Goal: Information Seeking & Learning: Learn about a topic

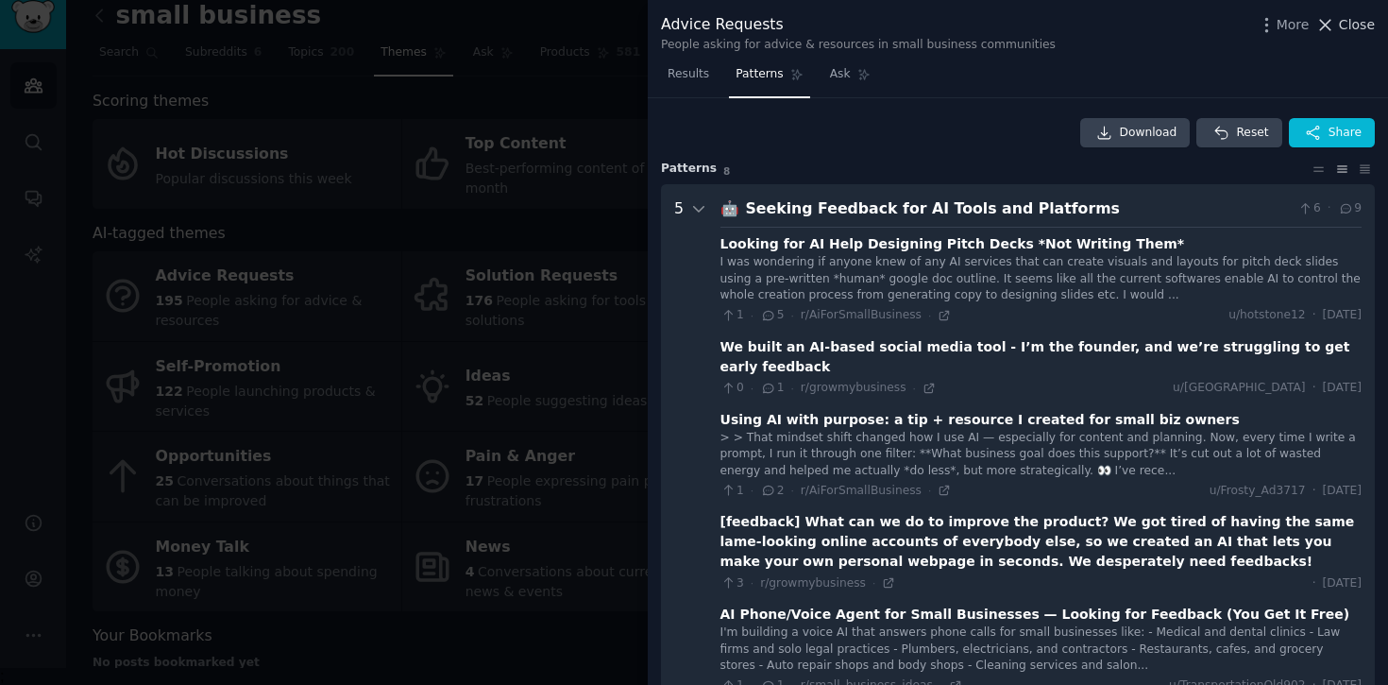
click at [1374, 27] on span "Close" at bounding box center [1357, 25] width 36 height 20
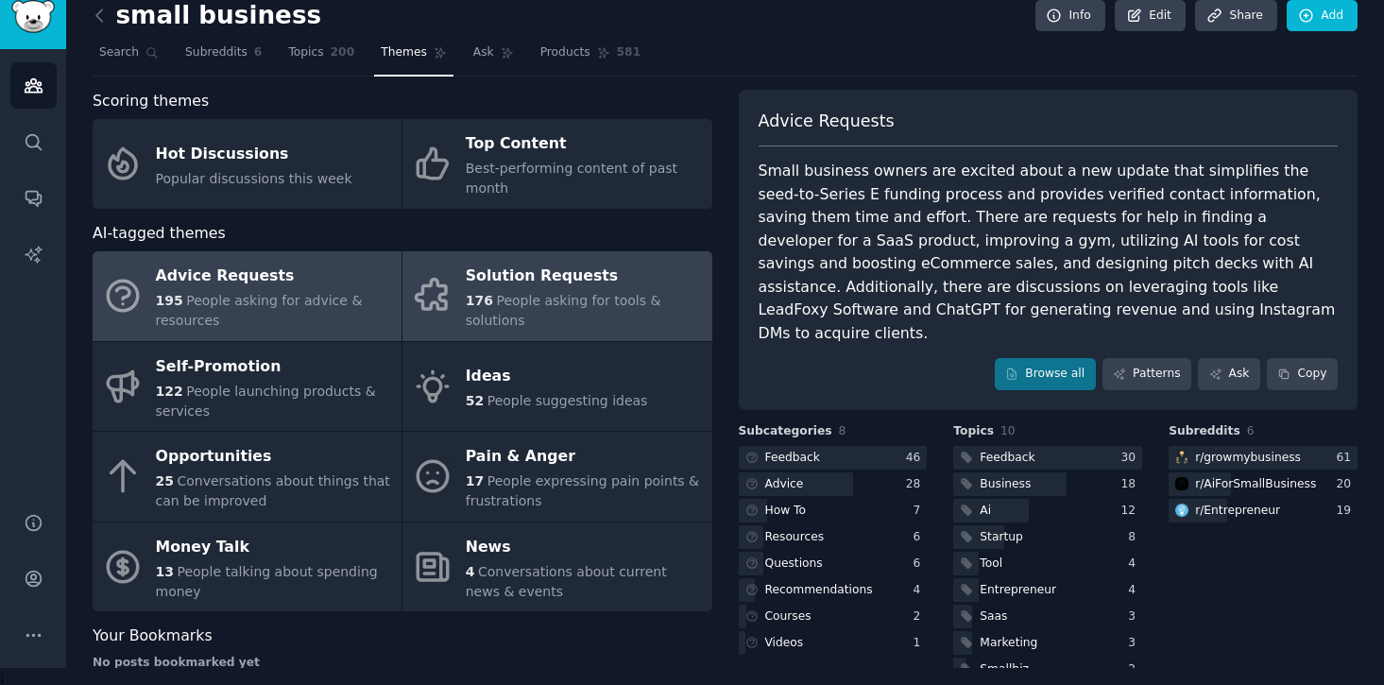
click at [614, 304] on span "People asking for tools & solutions" at bounding box center [564, 310] width 196 height 35
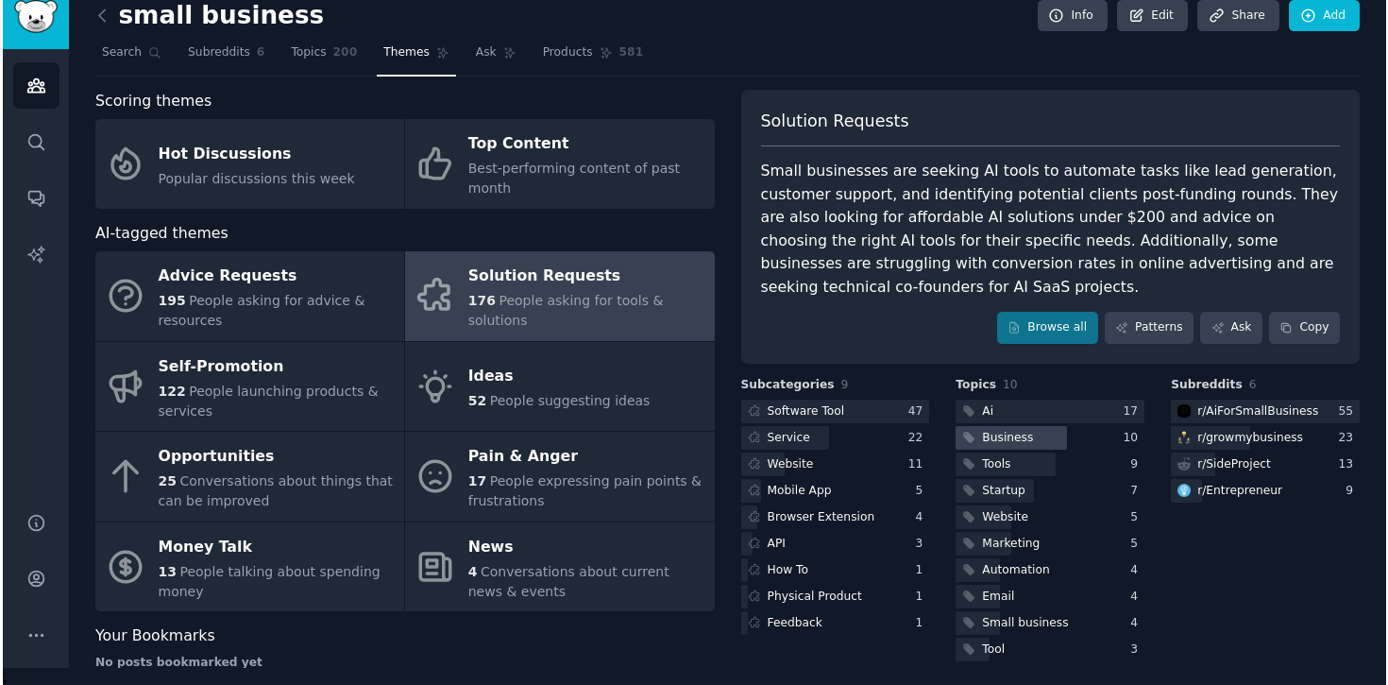
scroll to position [43, 0]
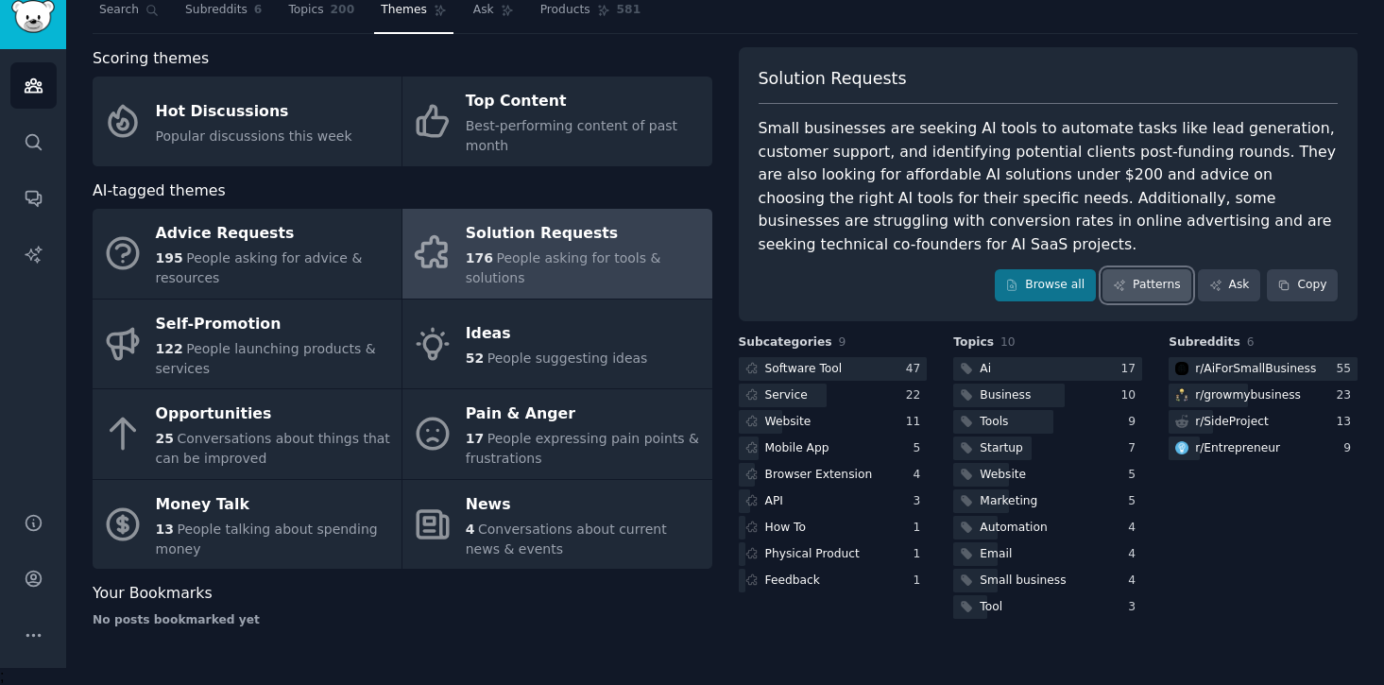
click at [1127, 296] on link "Patterns" at bounding box center [1146, 285] width 89 height 32
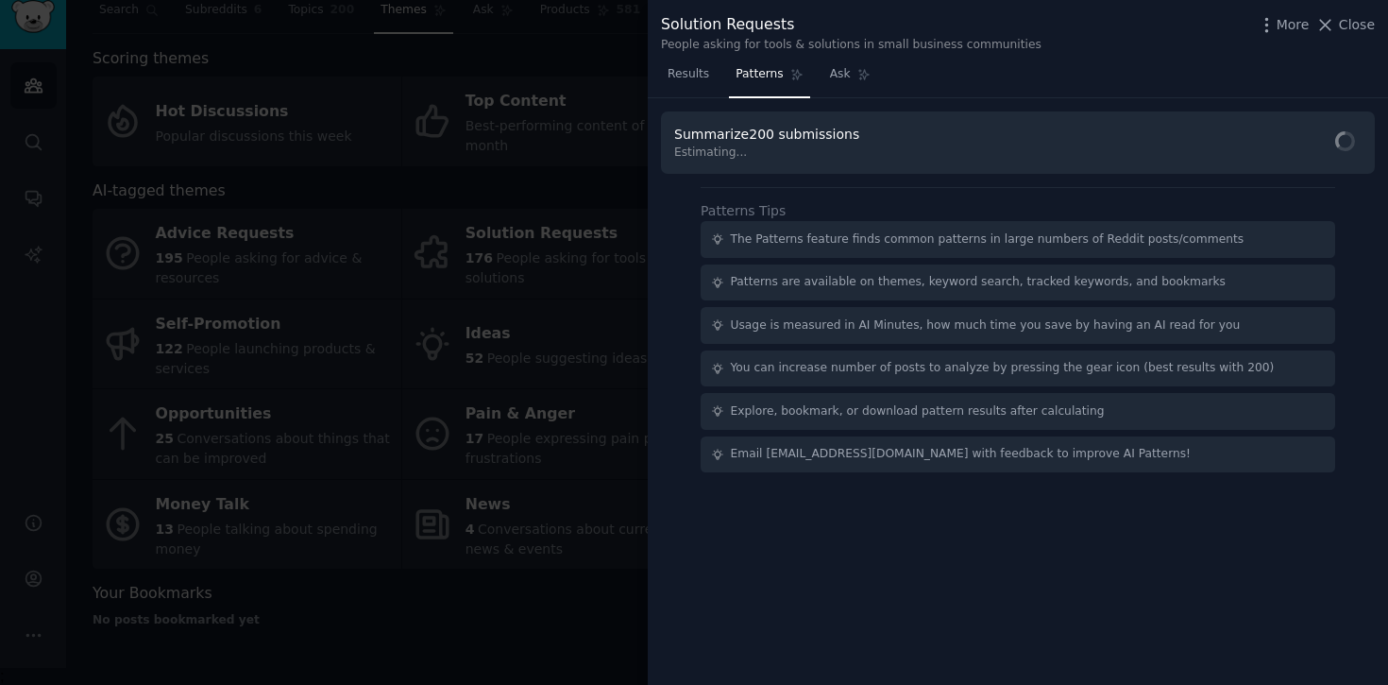
click at [417, 147] on div at bounding box center [694, 342] width 1388 height 685
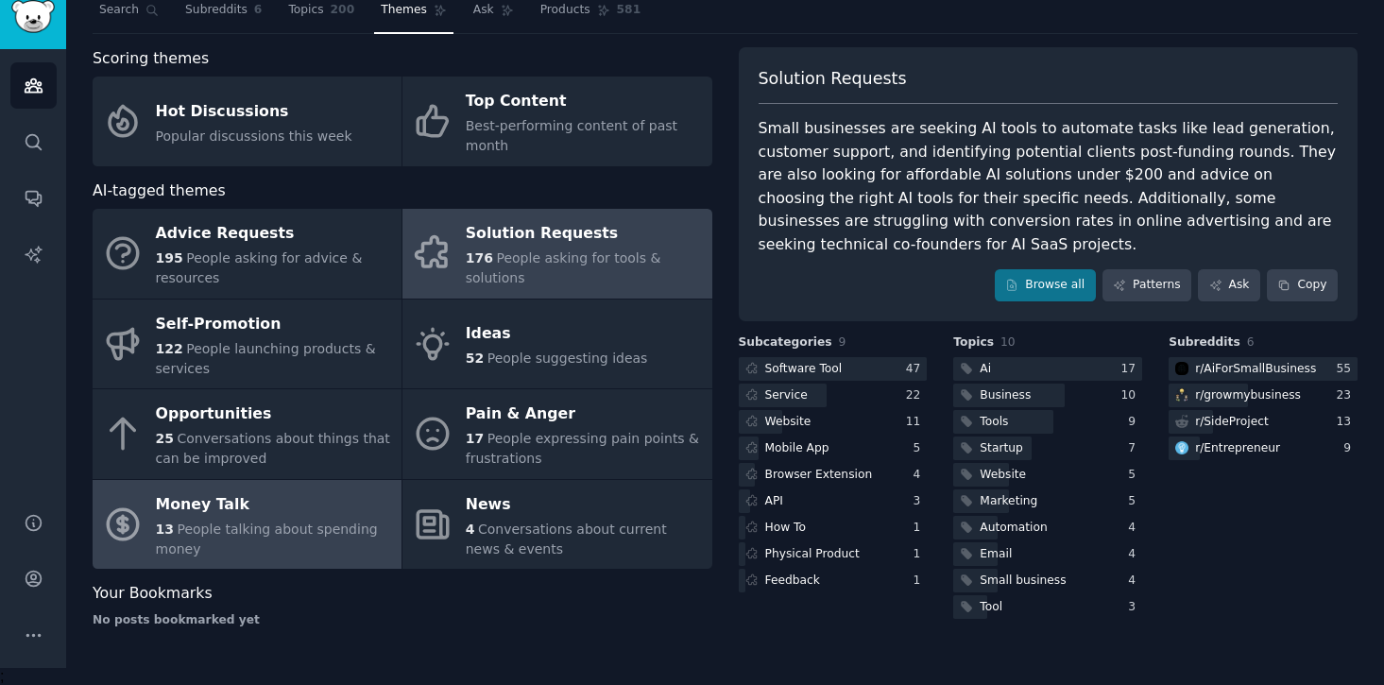
click at [246, 537] on div "13 People talking about spending money" at bounding box center [274, 539] width 236 height 40
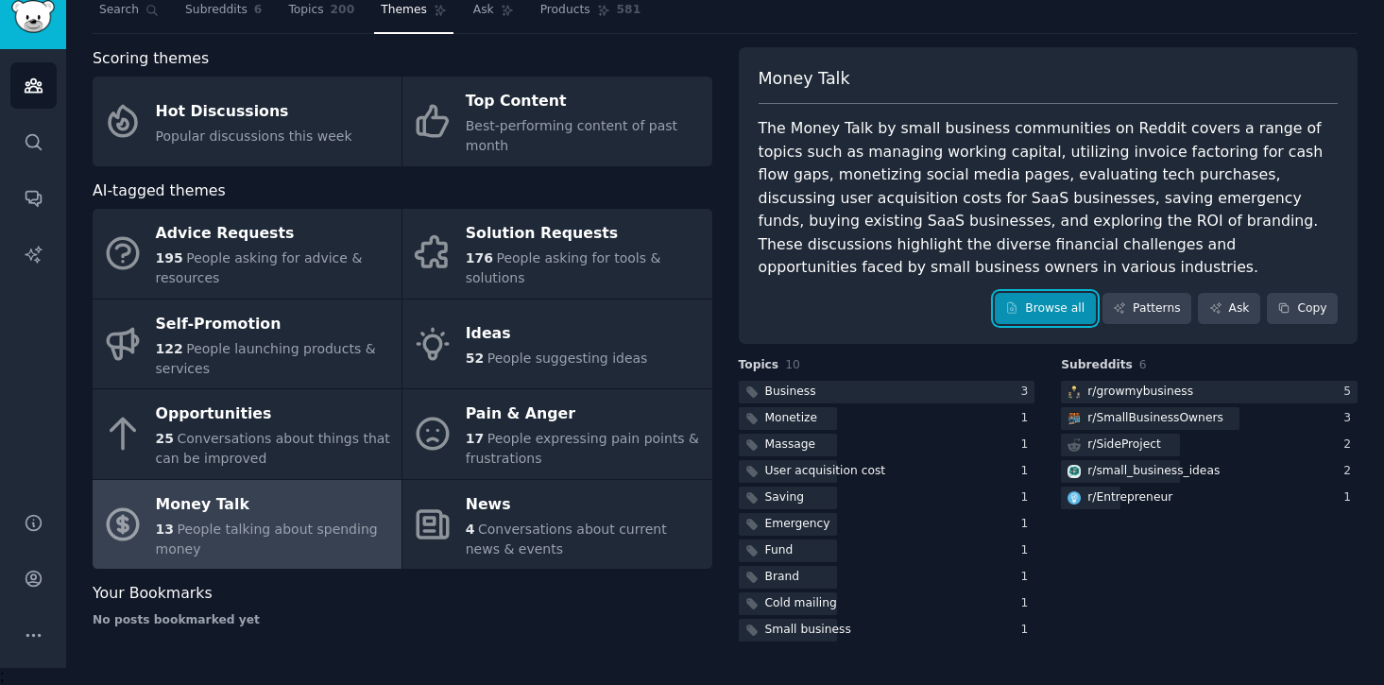
click at [1033, 309] on link "Browse all" at bounding box center [1045, 309] width 101 height 32
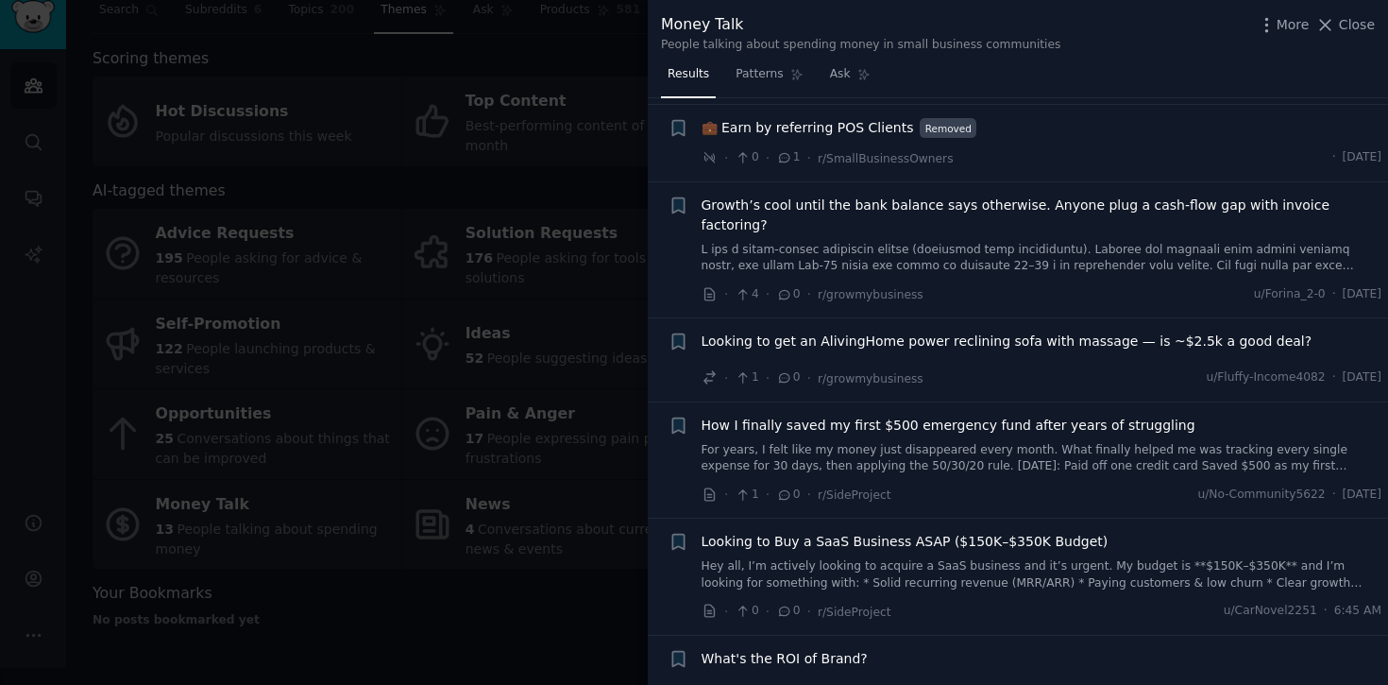
scroll to position [843, 0]
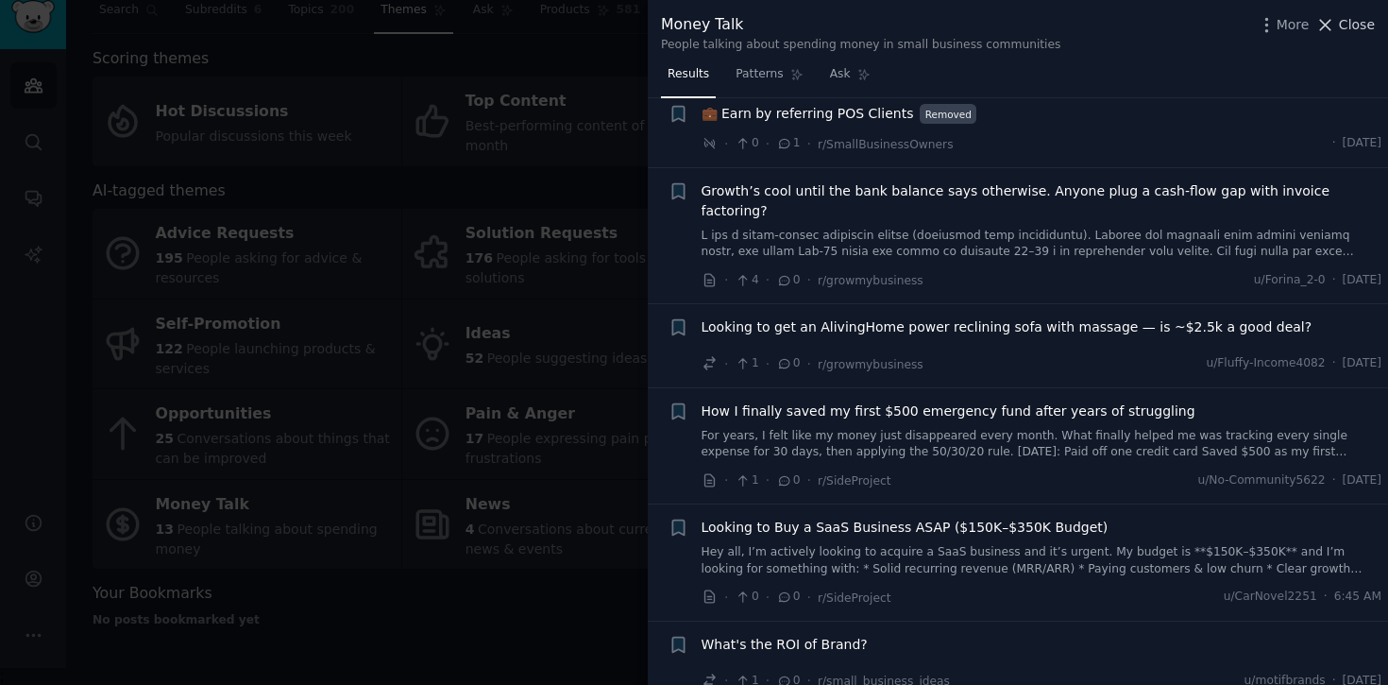
click at [1357, 23] on span "Close" at bounding box center [1357, 25] width 36 height 20
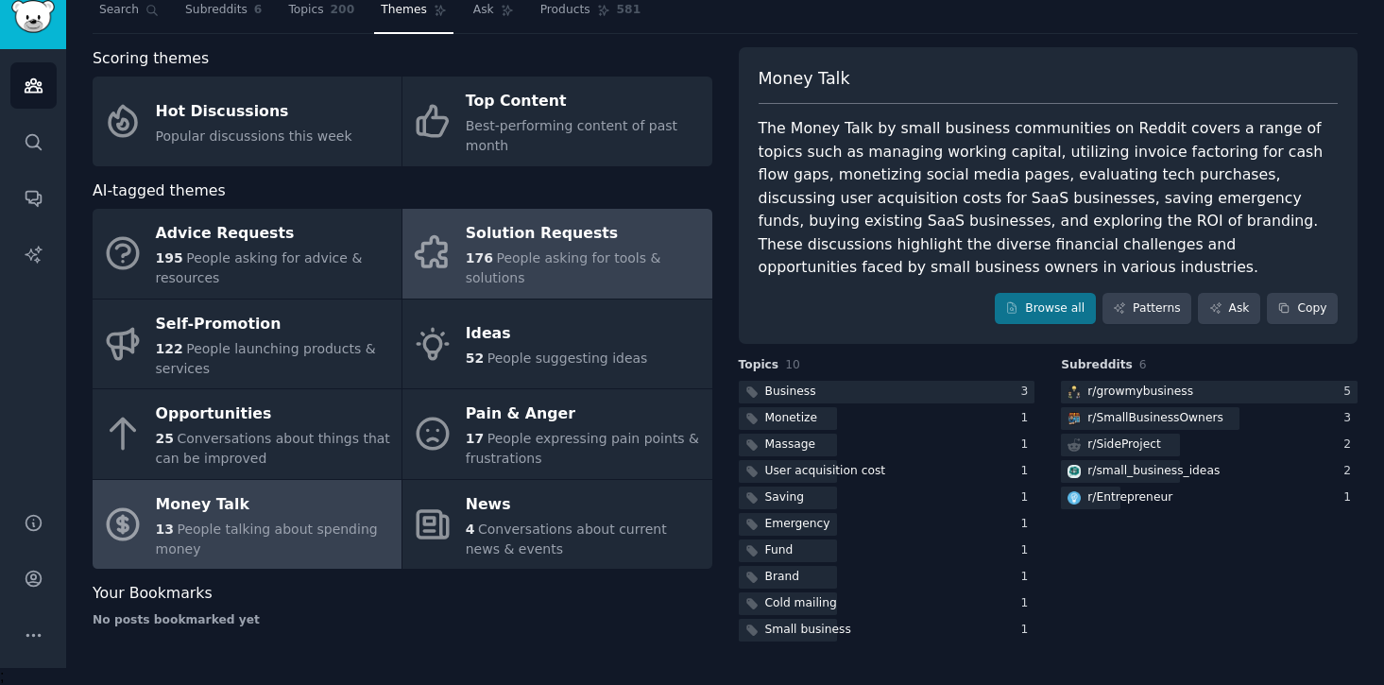
click at [525, 260] on span "People asking for tools & solutions" at bounding box center [564, 267] width 196 height 35
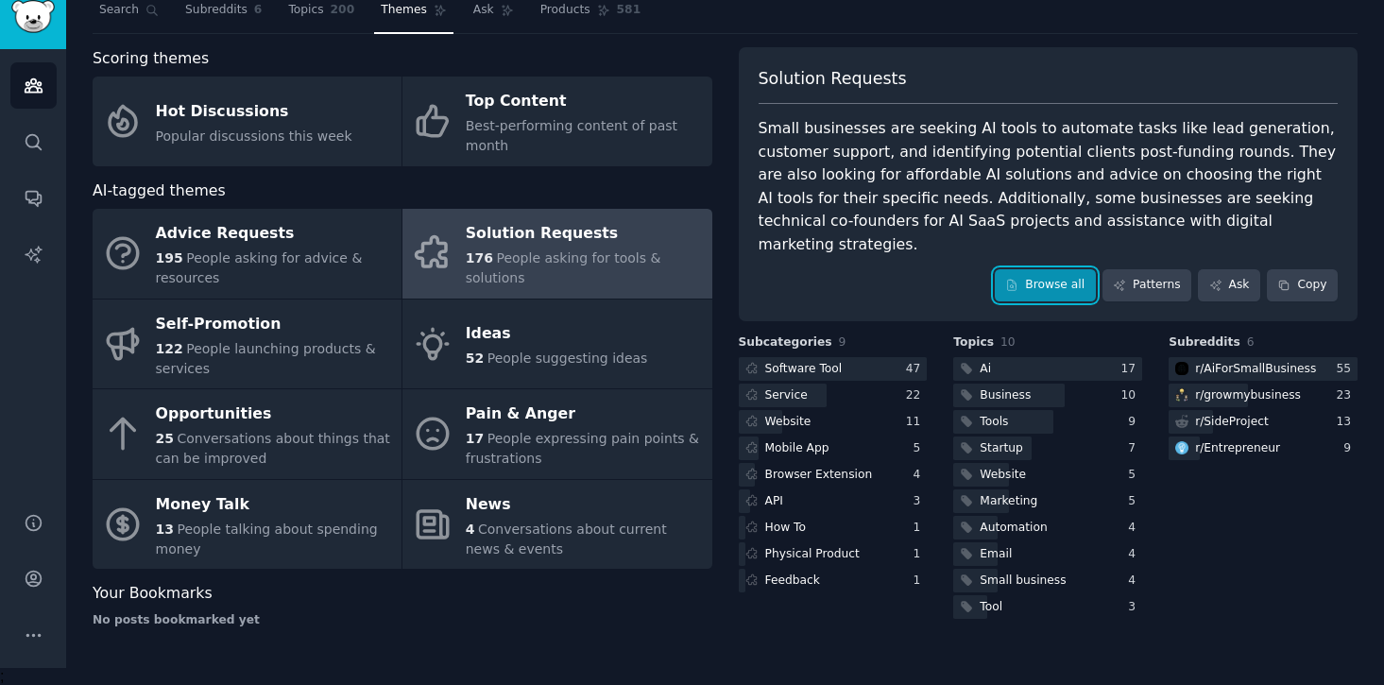
click at [1013, 269] on link "Browse all" at bounding box center [1045, 285] width 101 height 32
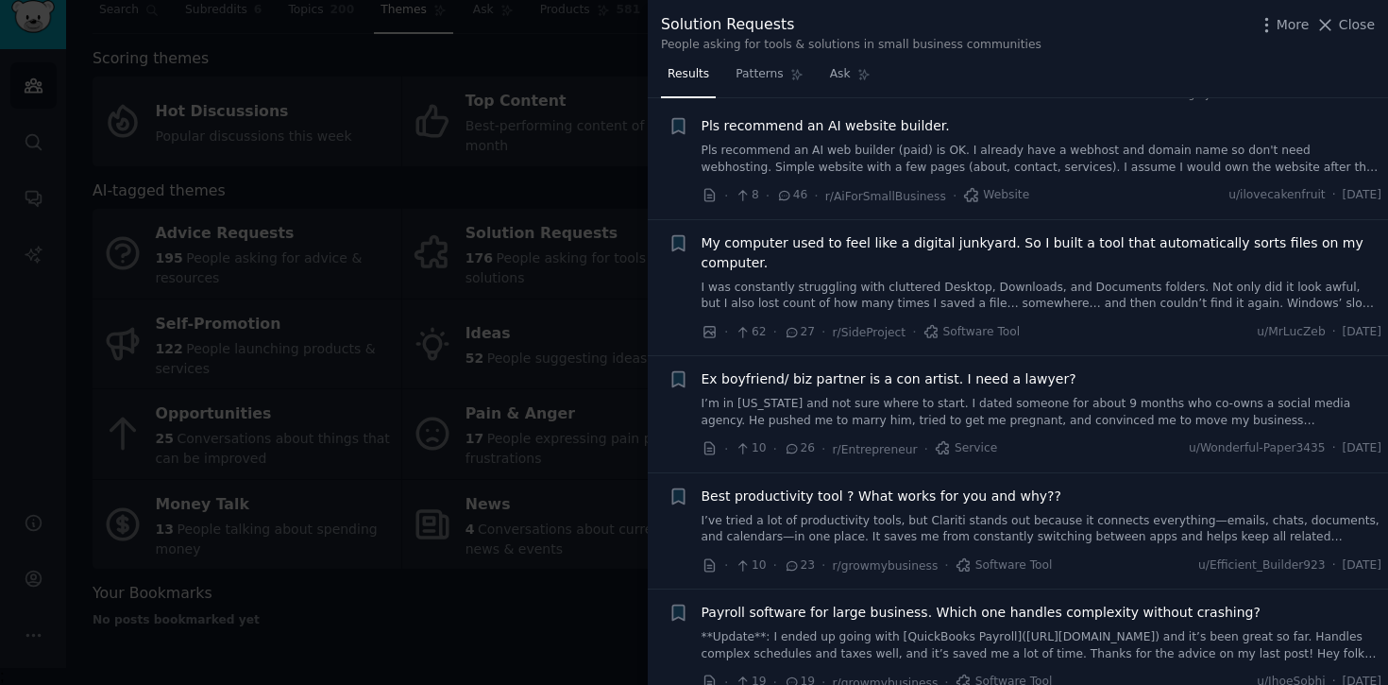
scroll to position [32, 0]
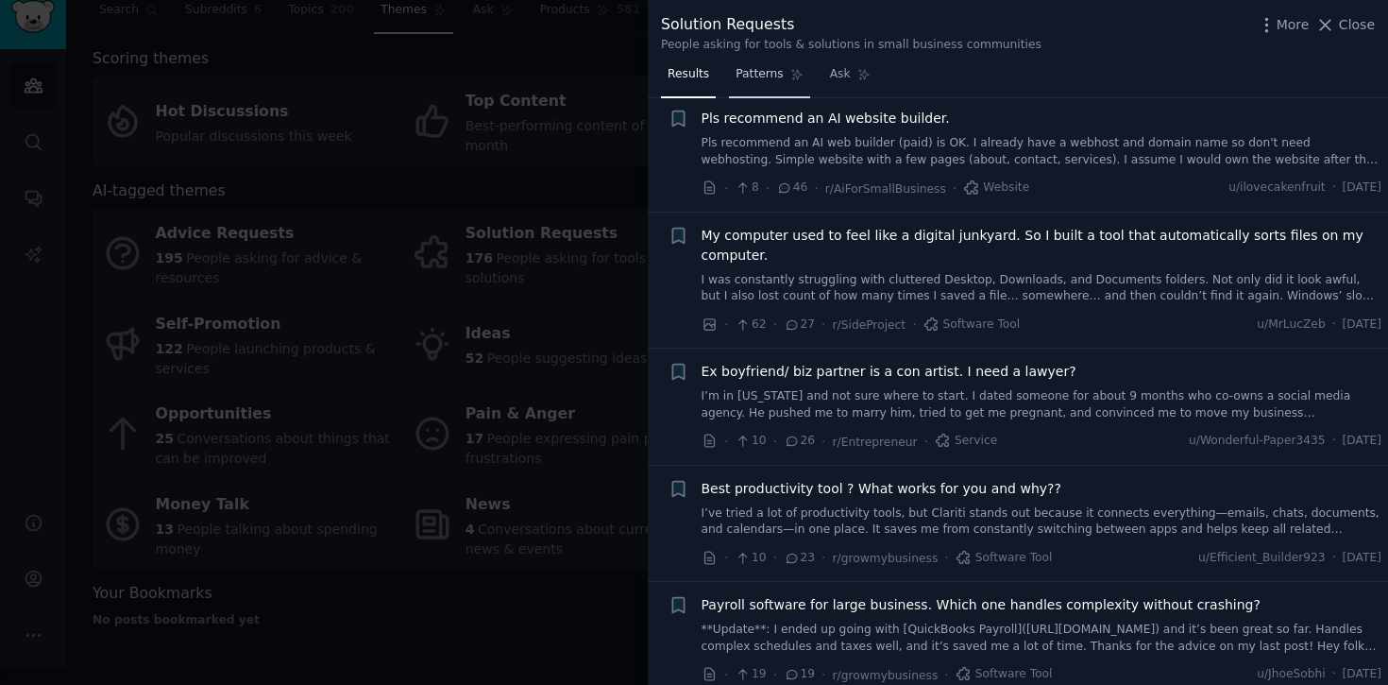
click at [761, 80] on span "Patterns" at bounding box center [759, 74] width 47 height 17
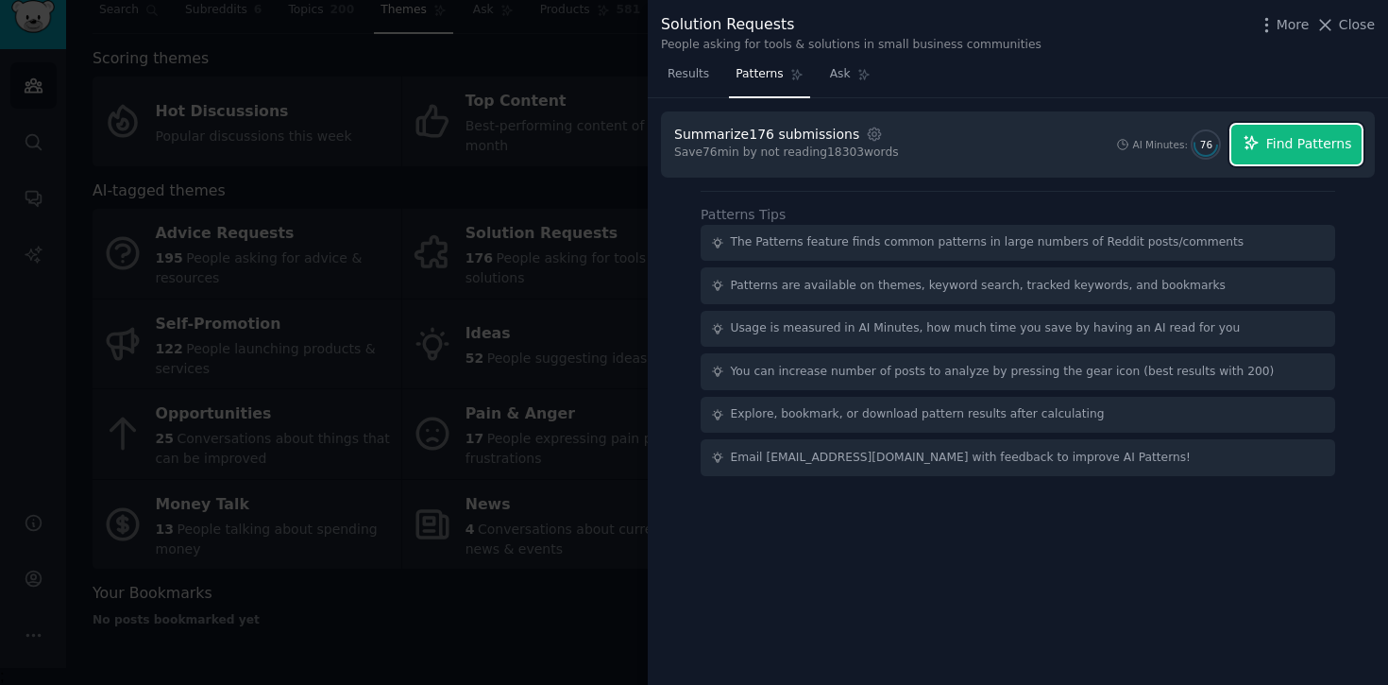
click at [1268, 152] on span "Find Patterns" at bounding box center [1310, 144] width 86 height 20
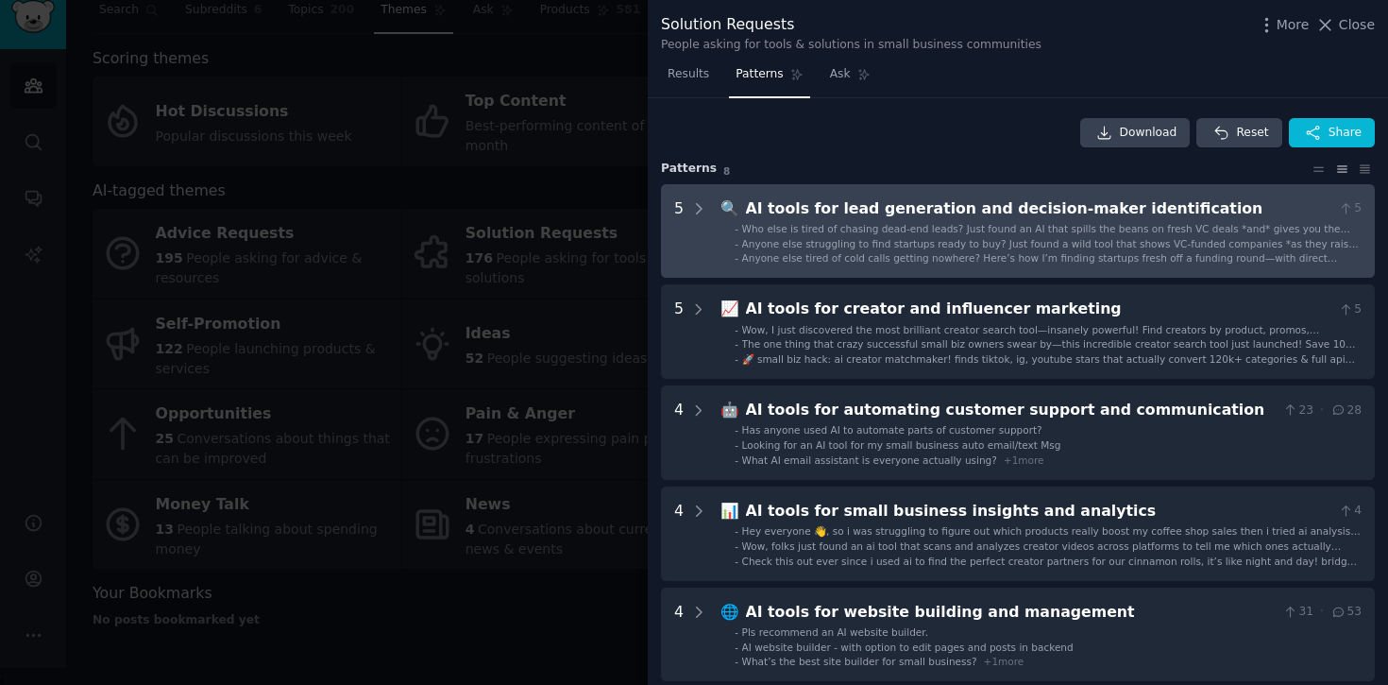
click at [825, 235] on ul "- Who else is tired of chasing dead-end leads? Just found an AI that spills the…" at bounding box center [1042, 243] width 640 height 43
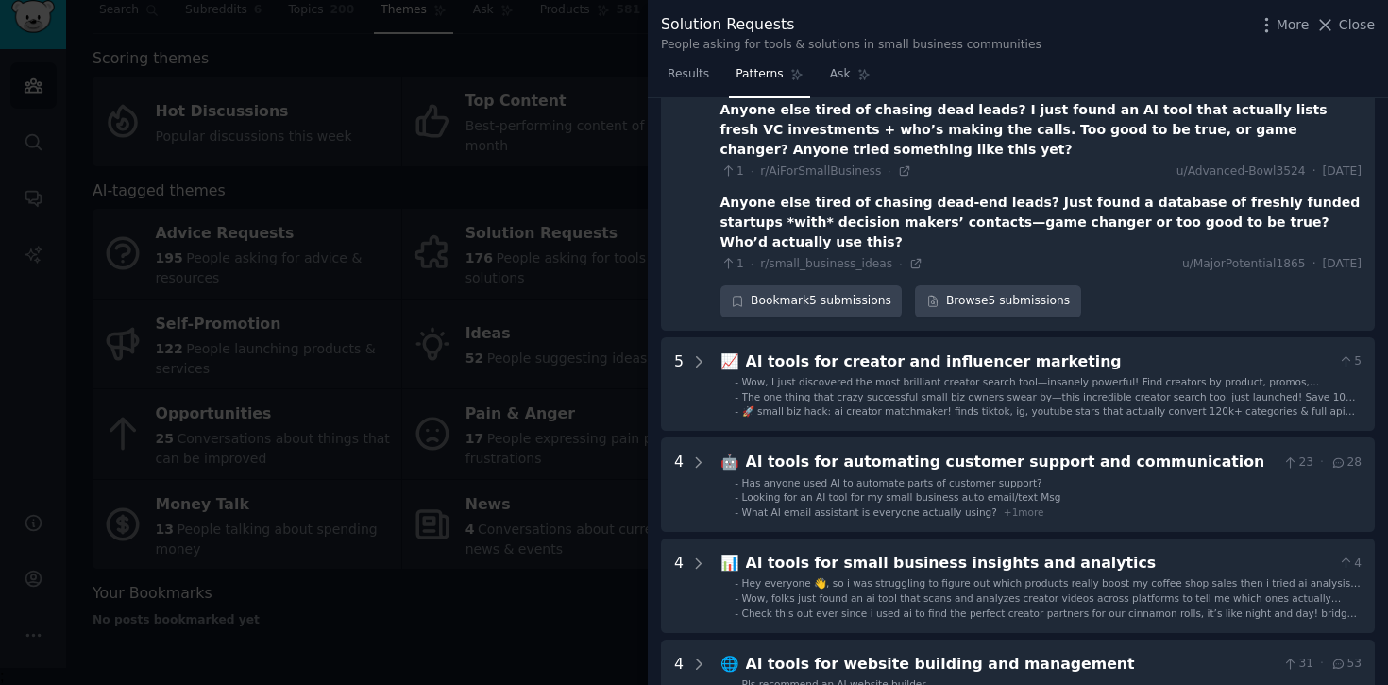
scroll to position [424, 0]
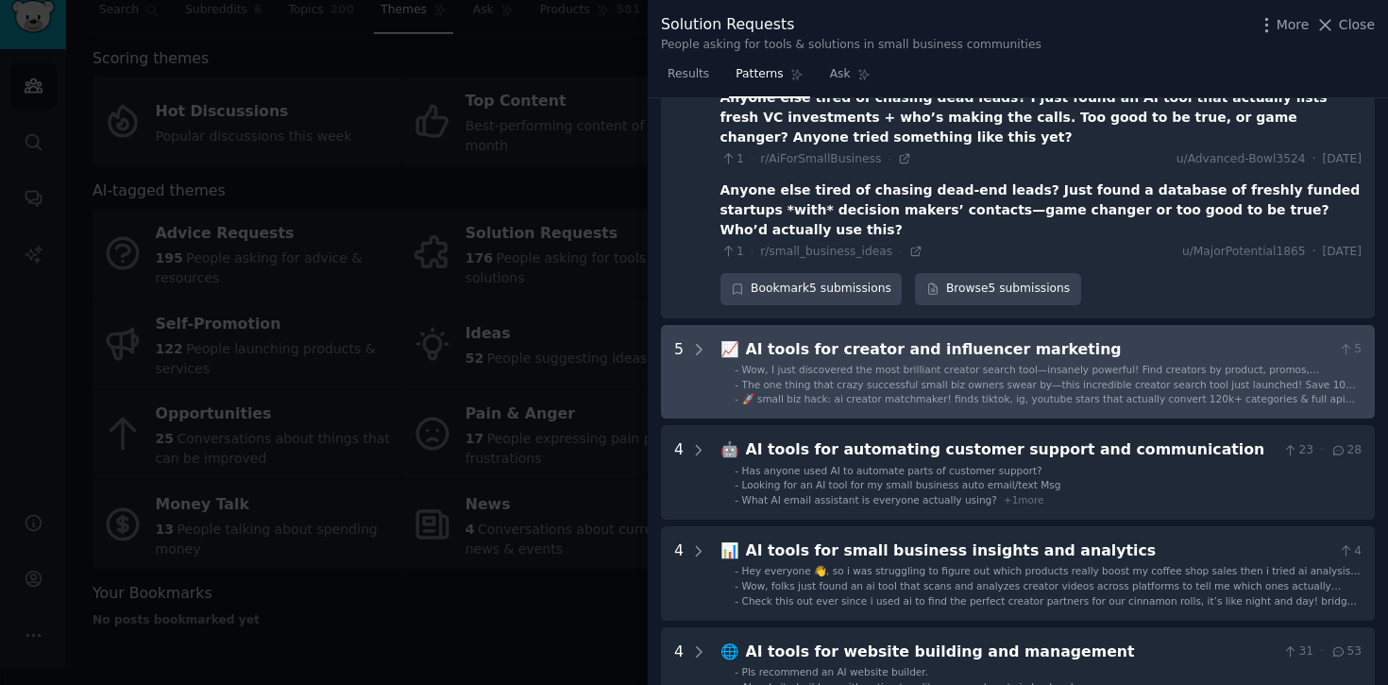
click at [953, 338] on div "AI tools for creator and influencer marketing" at bounding box center [1039, 350] width 586 height 24
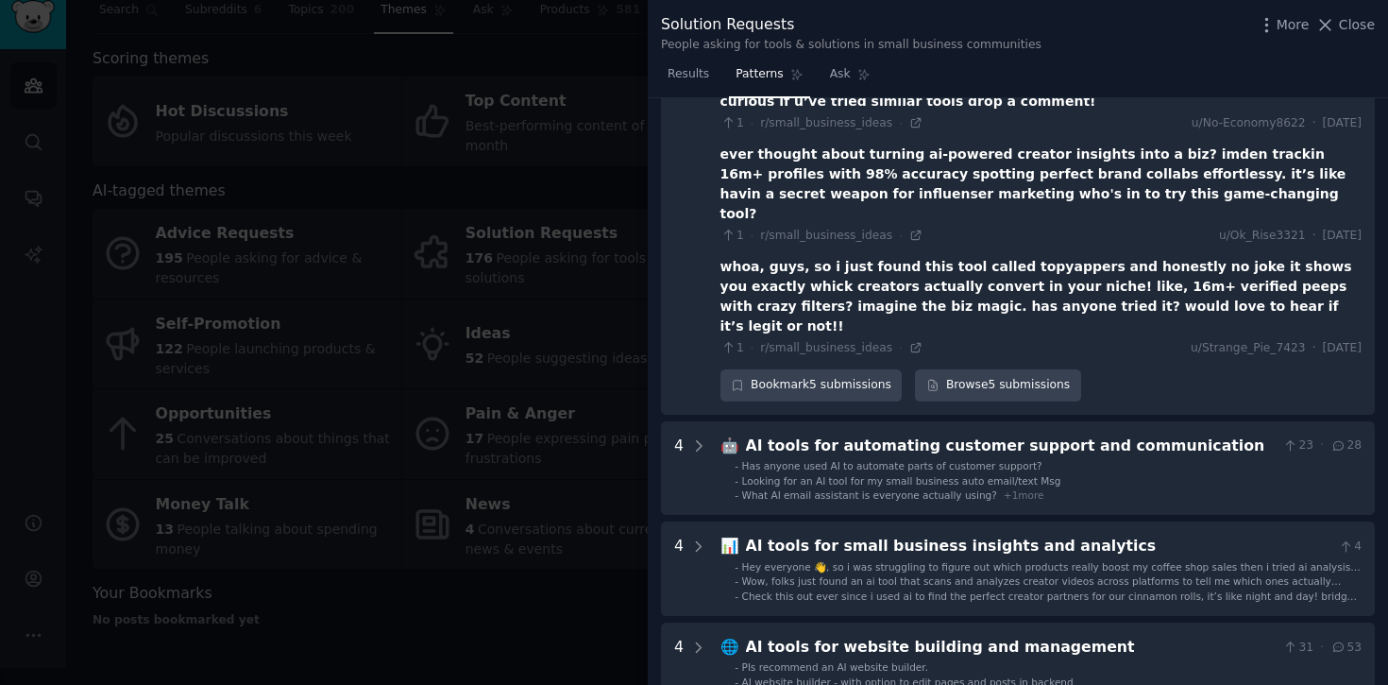
scroll to position [974, 0]
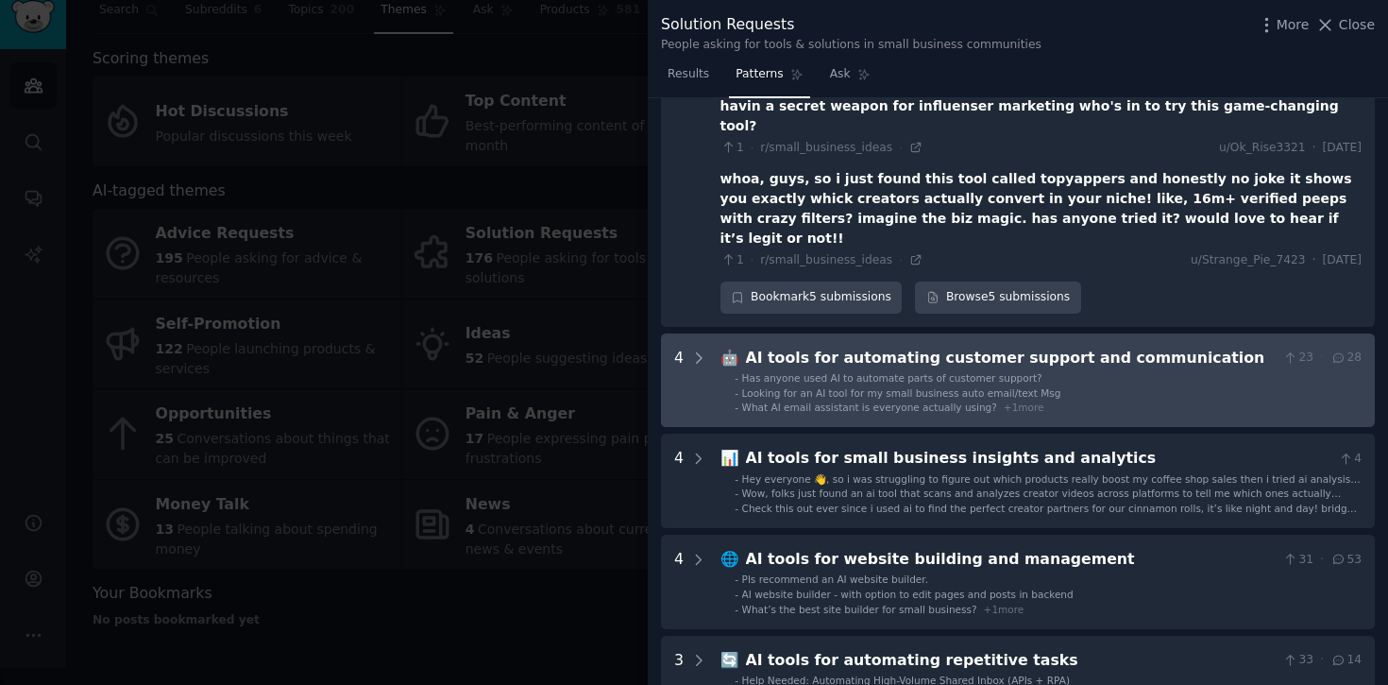
click at [942, 502] on span "Check this out ever since i used ai to find the perfect creator partners for ou…" at bounding box center [1051, 514] width 618 height 25
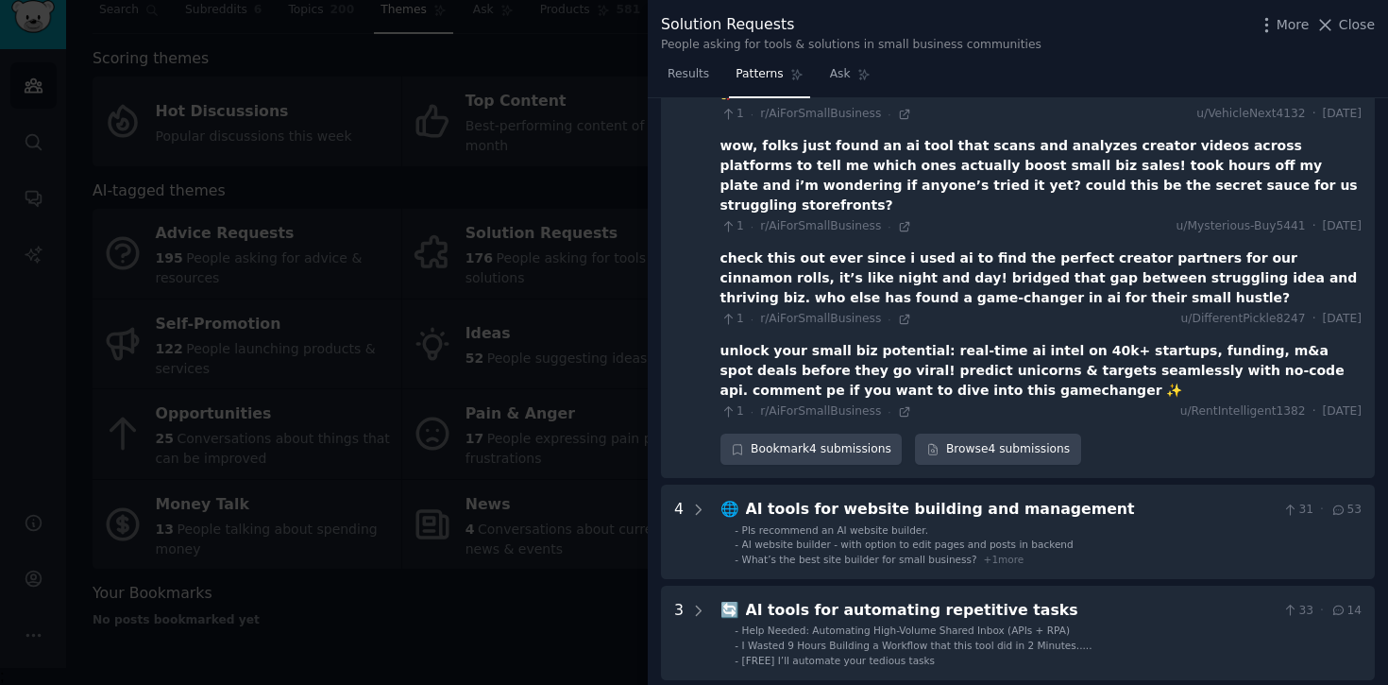
scroll to position [1540, 0]
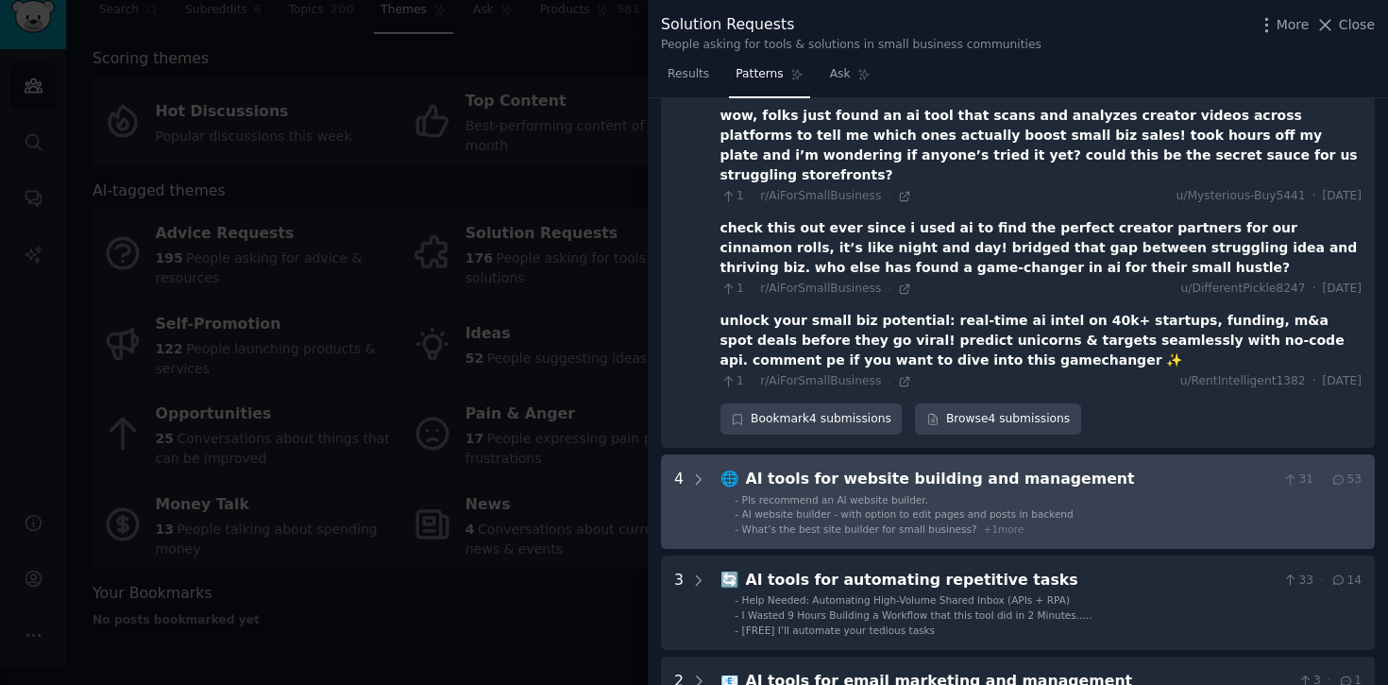
click at [944, 523] on span "What’s the best site builder for small business?" at bounding box center [859, 528] width 235 height 11
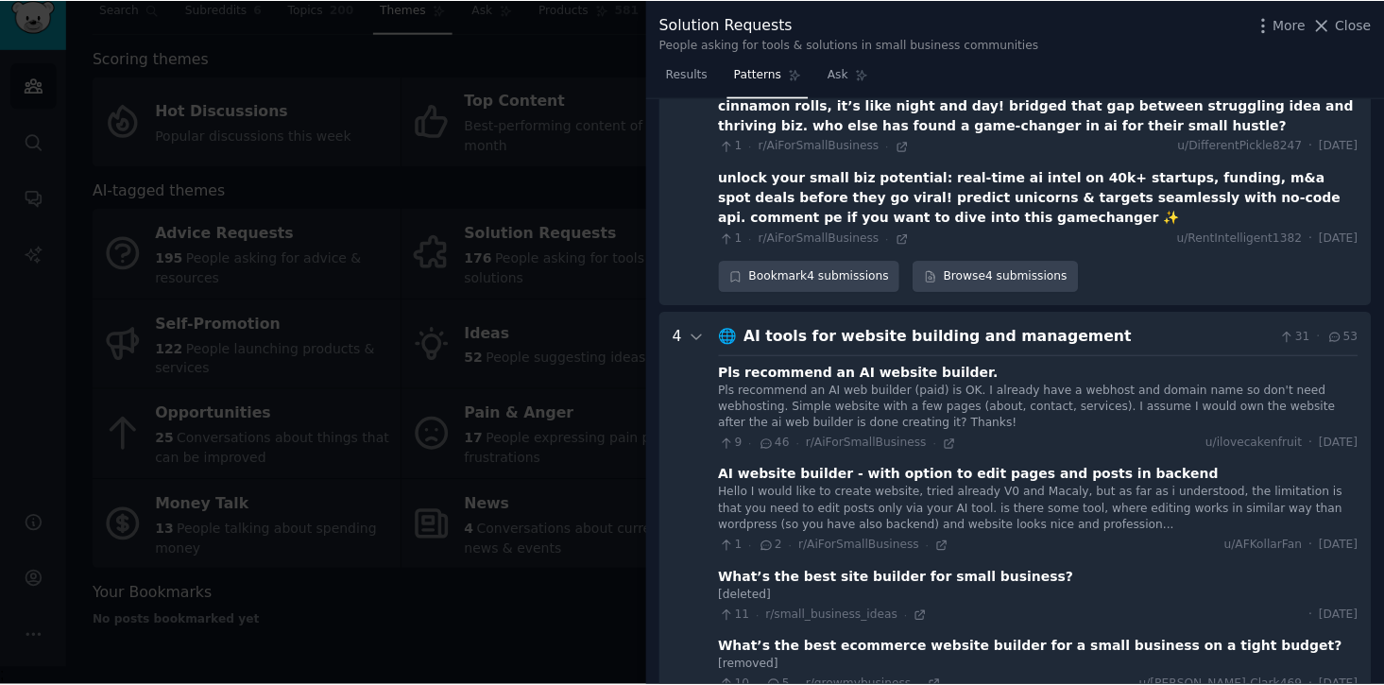
scroll to position [1749, 0]
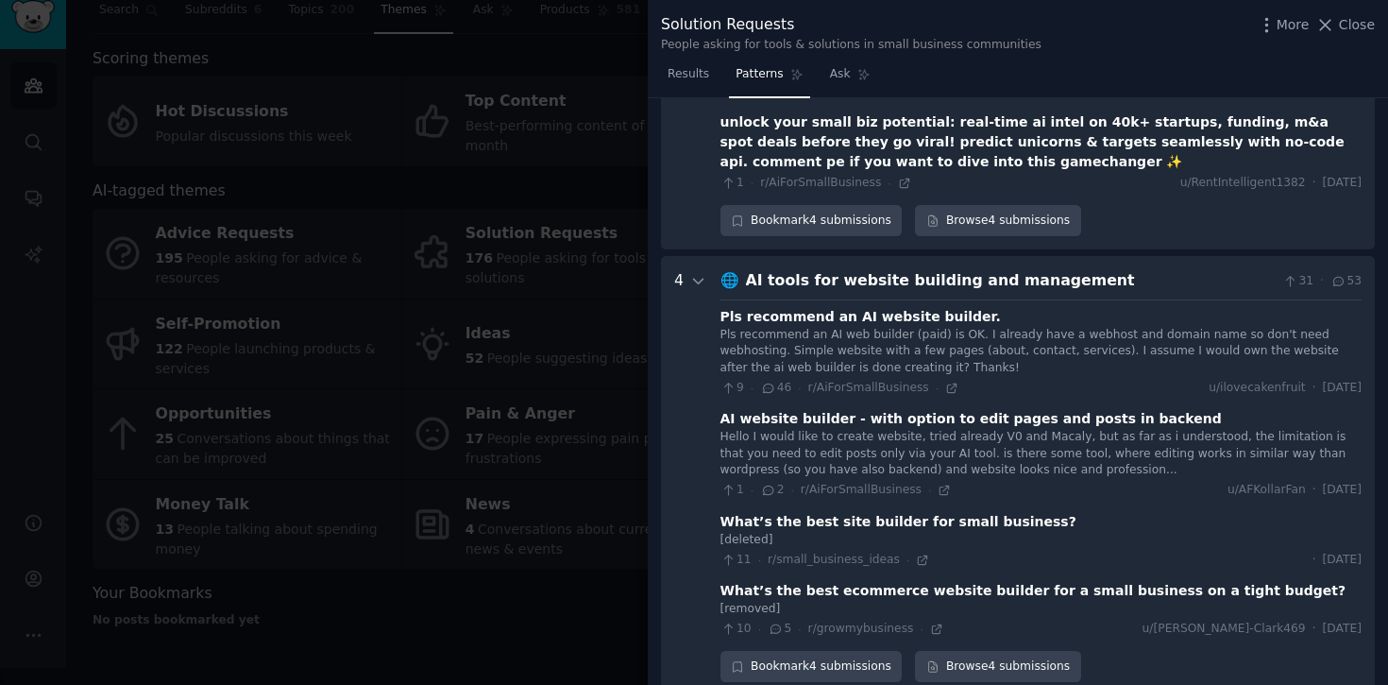
click at [1342, 33] on span "Close" at bounding box center [1357, 25] width 36 height 20
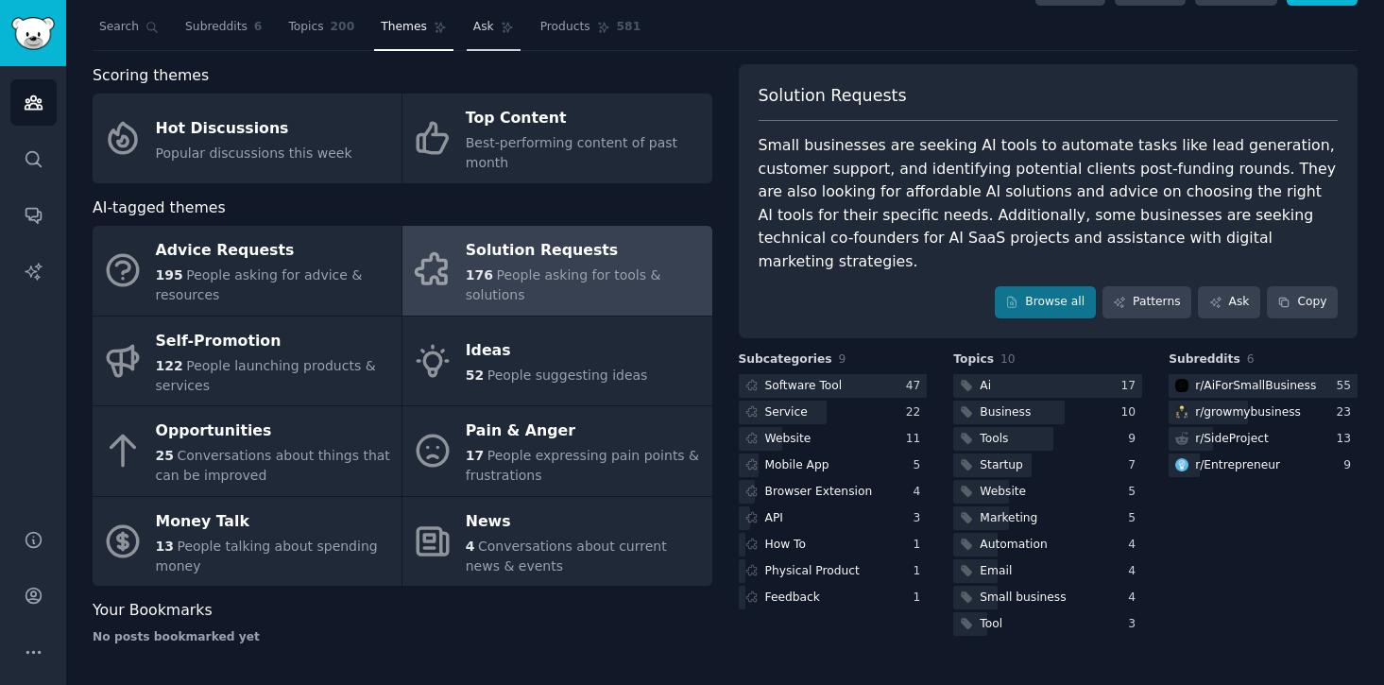
click at [479, 32] on span "Ask" at bounding box center [483, 27] width 21 height 17
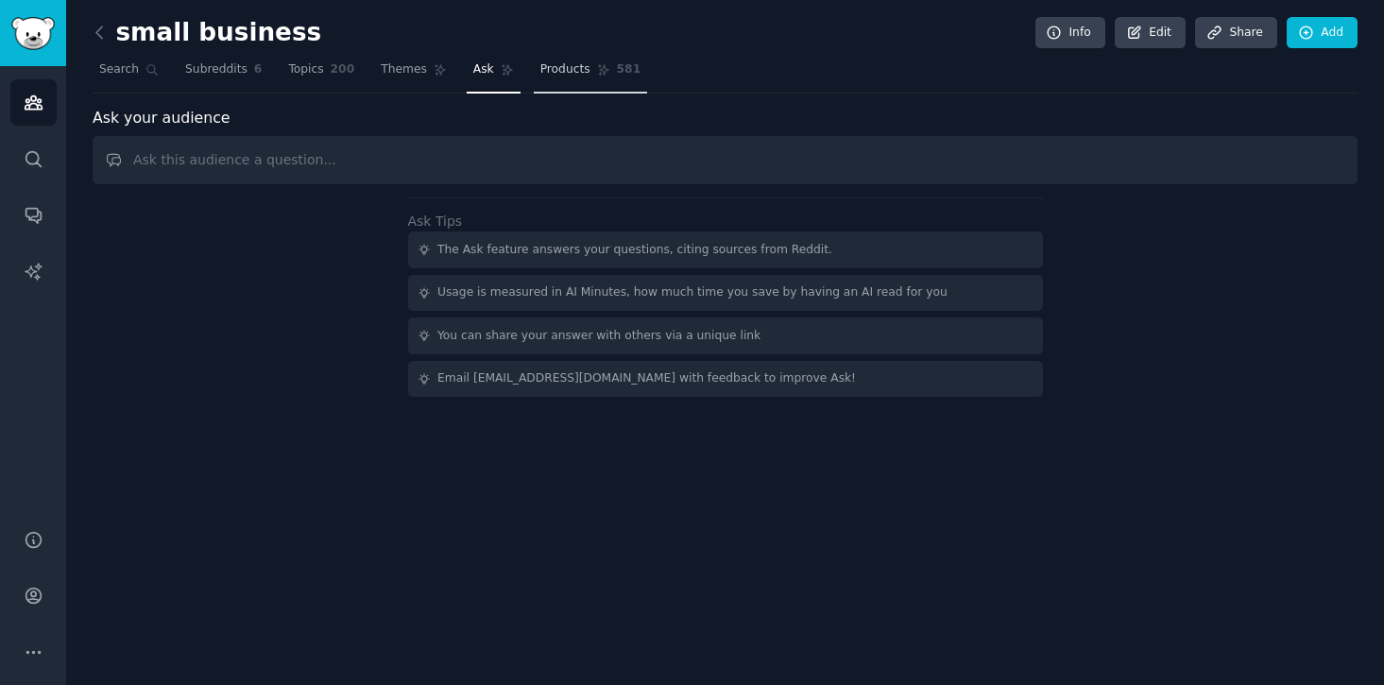
click at [569, 74] on span "Products" at bounding box center [565, 69] width 50 height 17
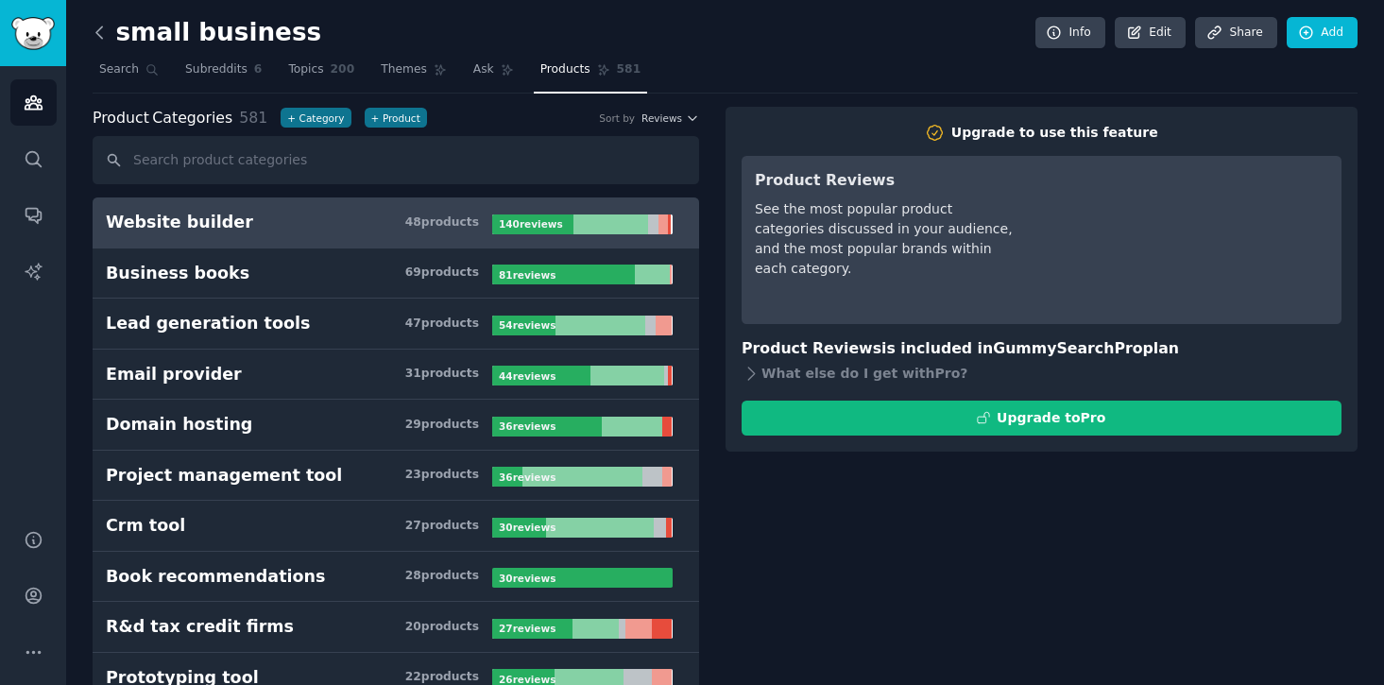
click at [97, 33] on icon at bounding box center [100, 33] width 20 height 20
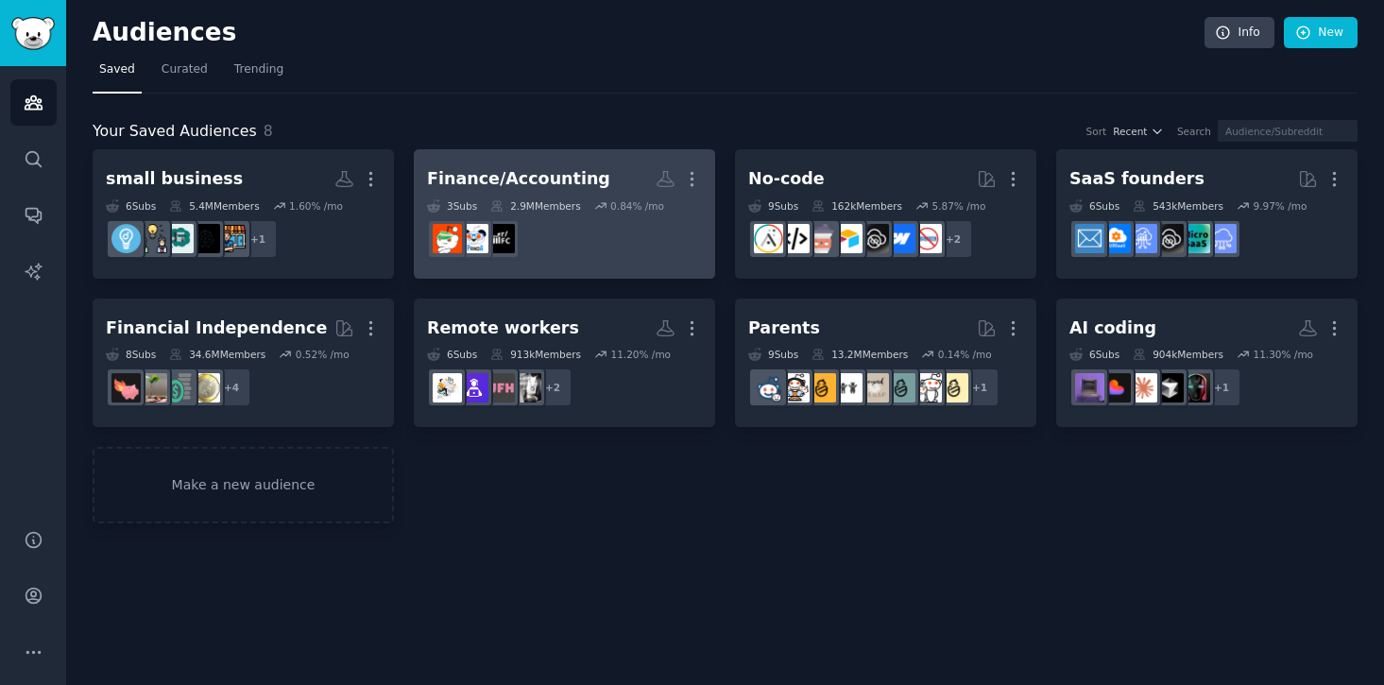
click at [525, 213] on dd "r/FinancialCareers" at bounding box center [564, 239] width 275 height 53
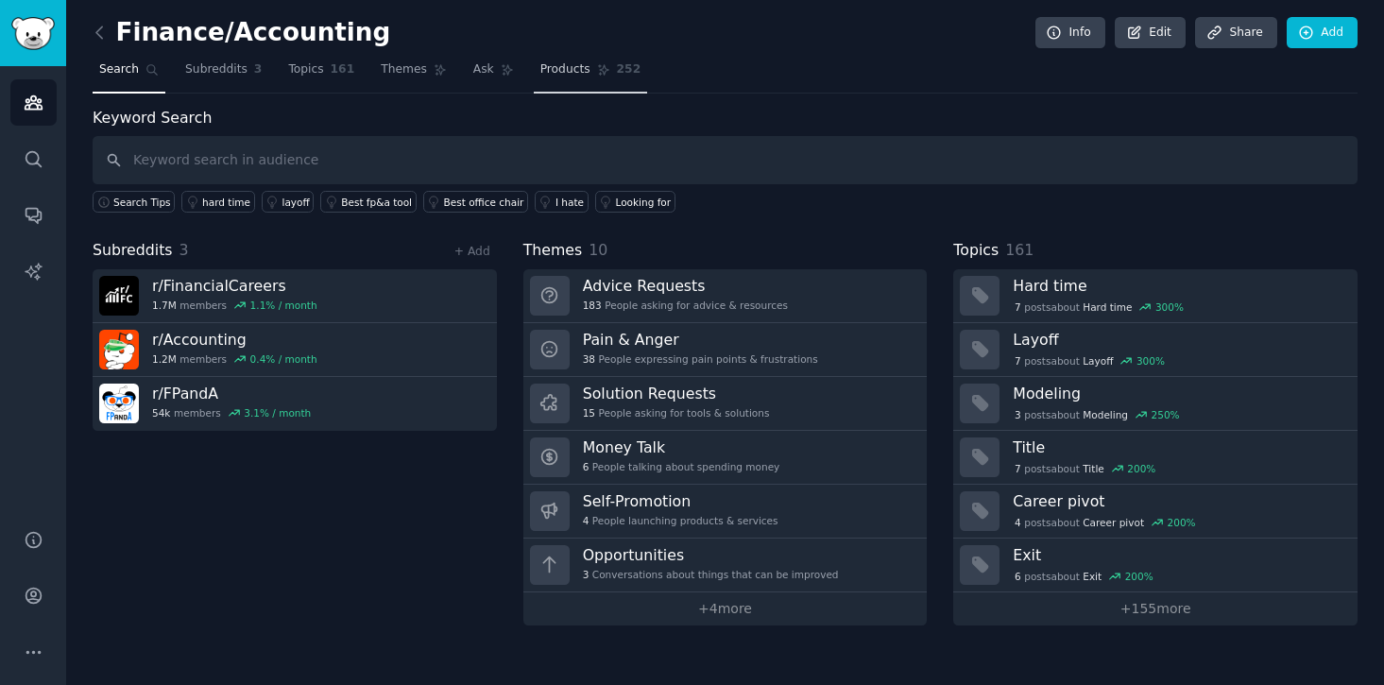
click at [540, 74] on span "Products" at bounding box center [565, 69] width 50 height 17
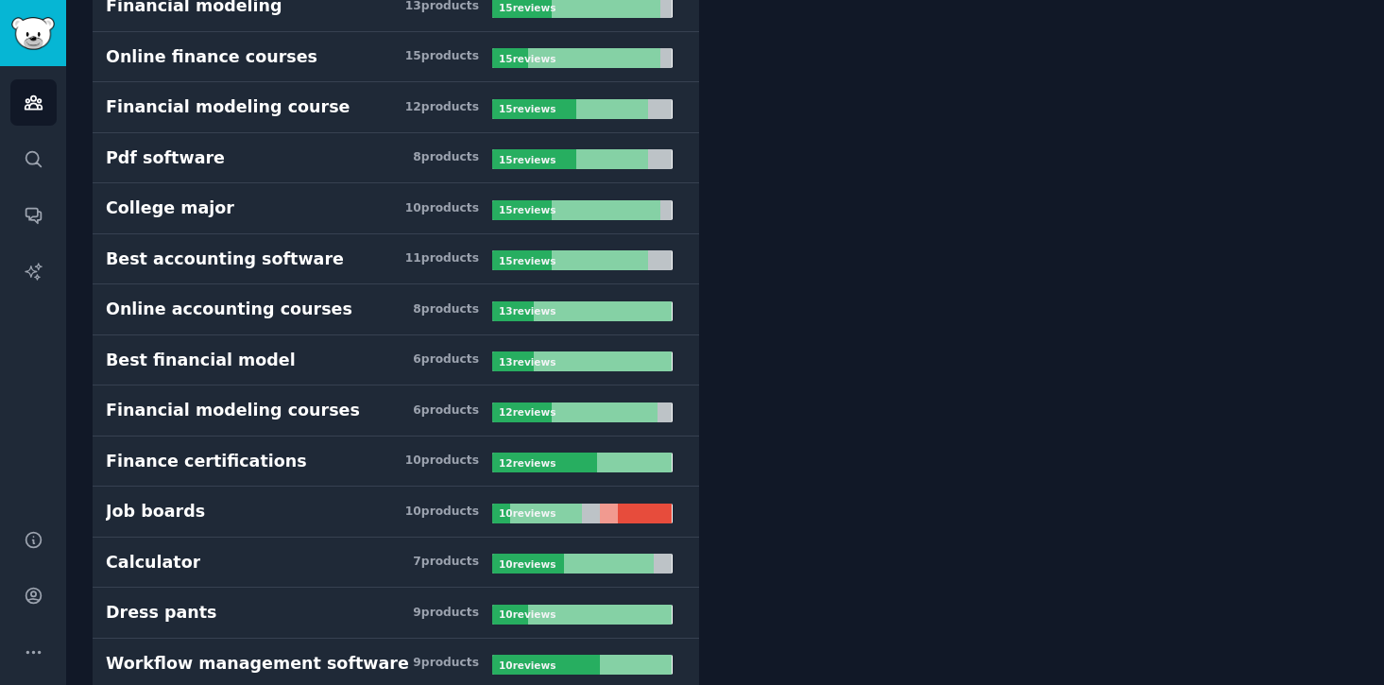
scroll to position [930, 0]
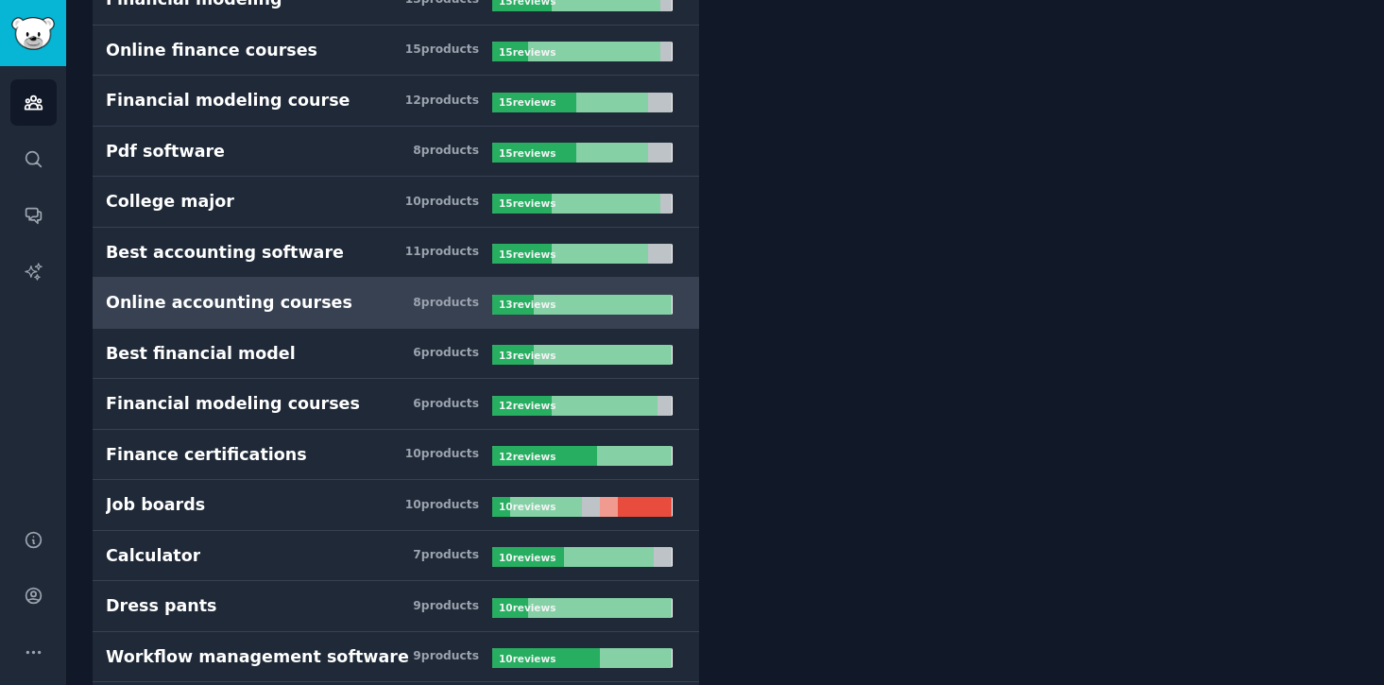
click at [368, 296] on h3 "Online accounting courses 8 product s" at bounding box center [299, 303] width 386 height 24
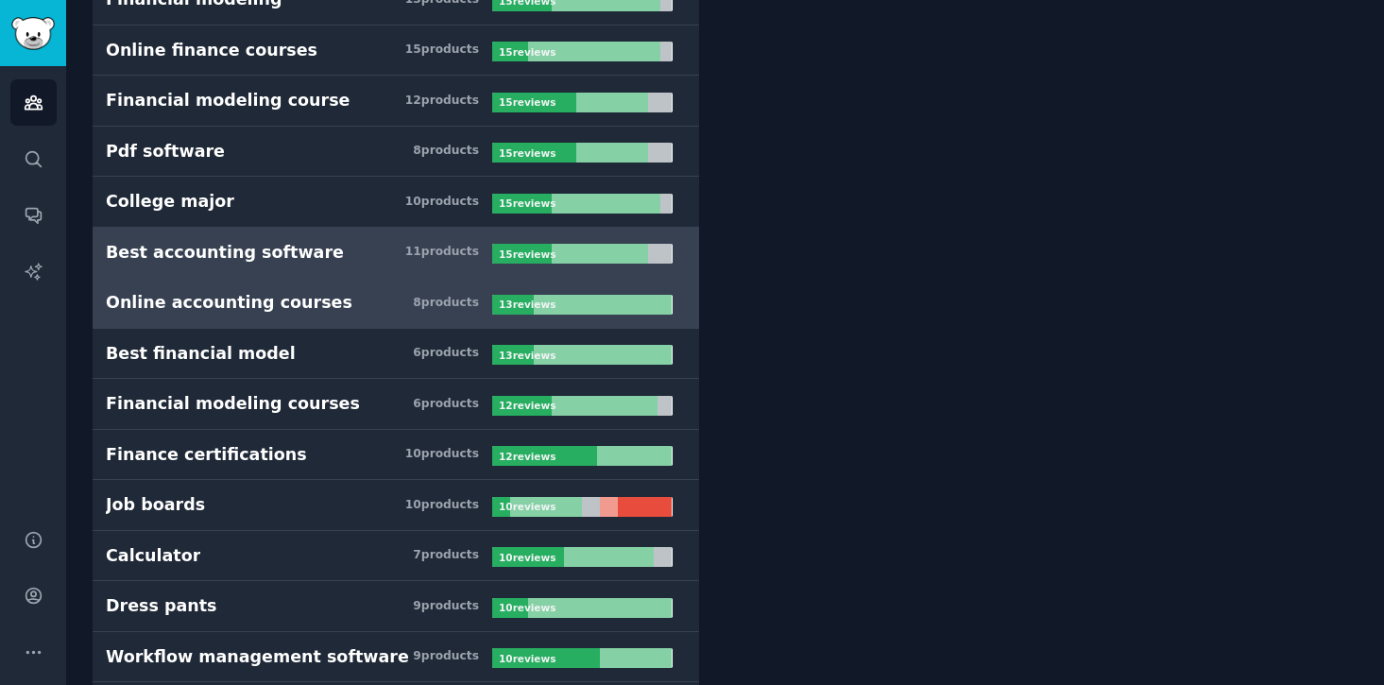
click at [364, 262] on h3 "Best accounting software 11 product s" at bounding box center [299, 253] width 386 height 24
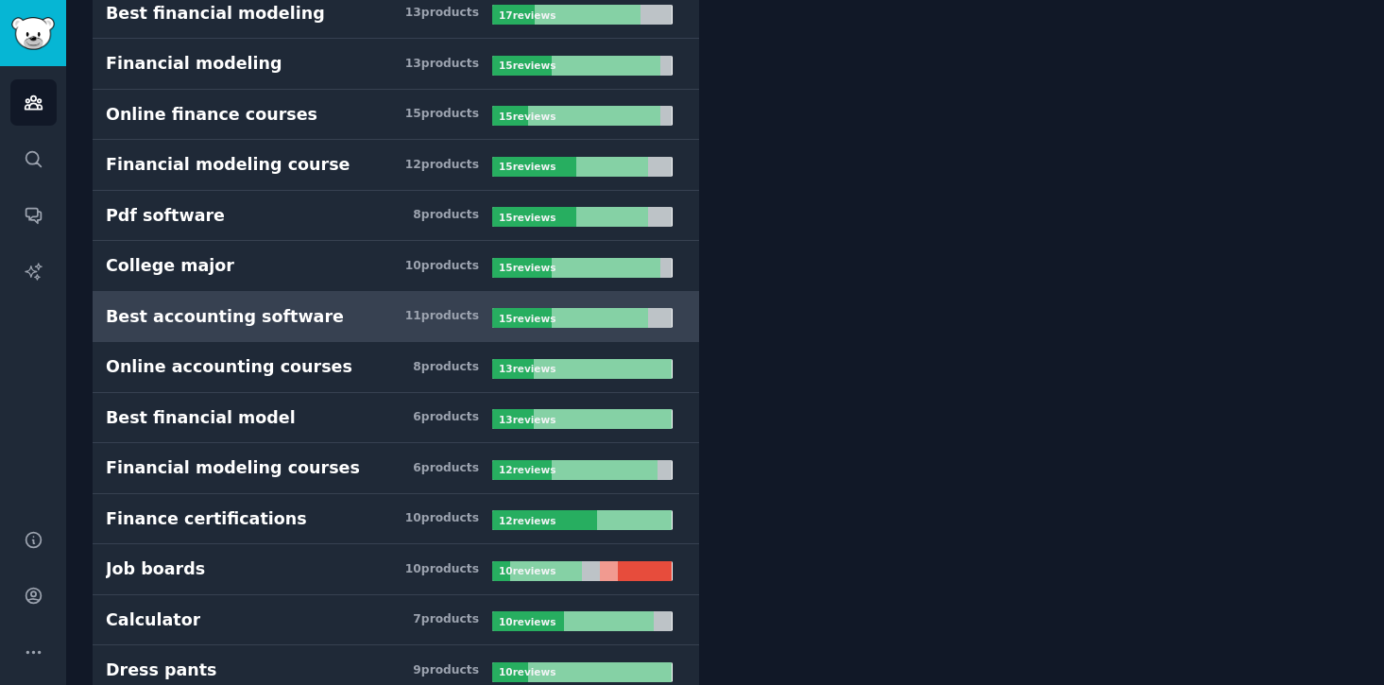
scroll to position [780, 0]
